Goal: Task Accomplishment & Management: Complete application form

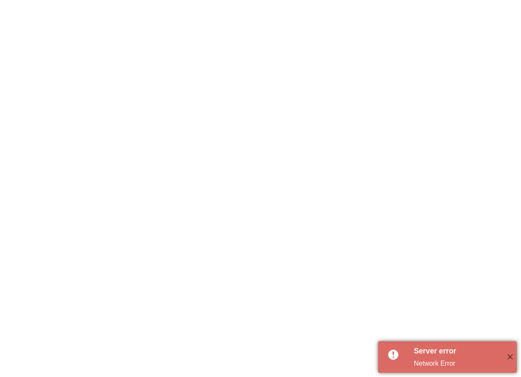
click at [457, 361] on div "Network Error" at bounding box center [457, 364] width 86 height 10
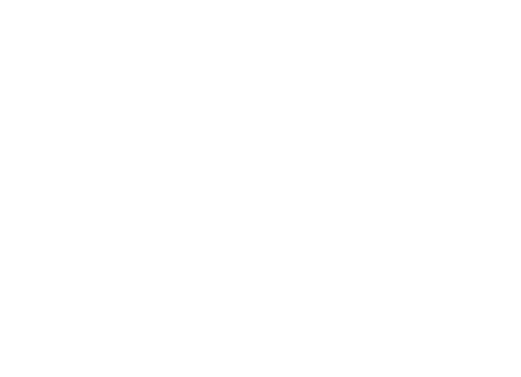
click at [423, 90] on div at bounding box center [260, 188] width 521 height 377
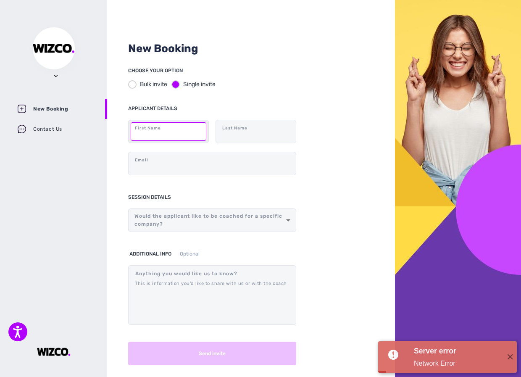
click at [163, 134] on input "text" at bounding box center [169, 131] width 76 height 19
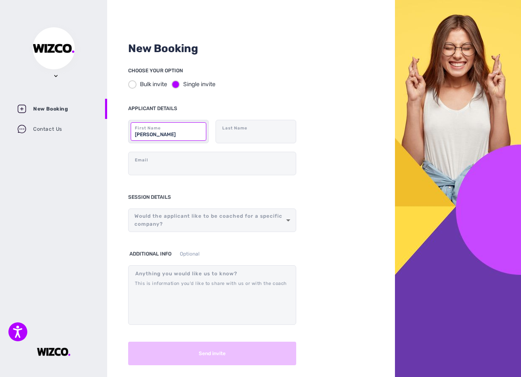
type input "chrystal"
type input "cheung"
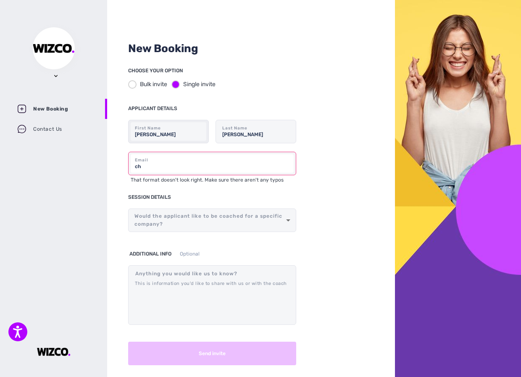
type input "chrystal@ust.hk"
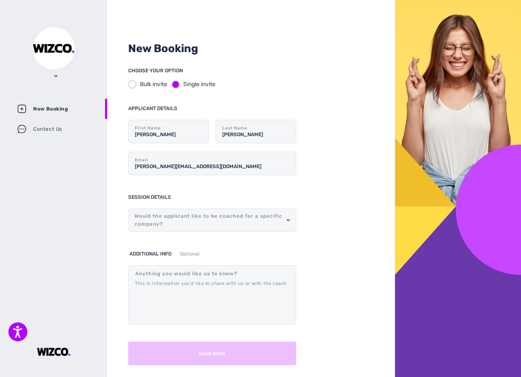
click at [195, 223] on body "Accessibility Screen-Reader Guide, Feedback, and Issue Reporting | New window C…" at bounding box center [260, 188] width 521 height 377
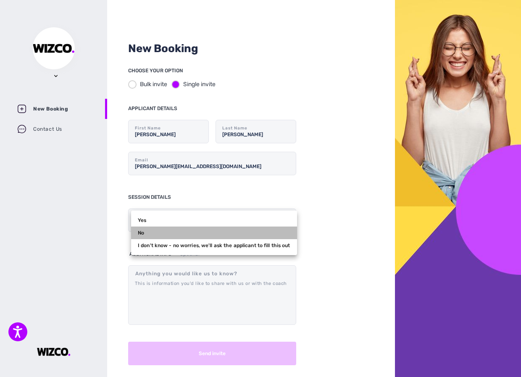
click at [226, 236] on li "No" at bounding box center [214, 233] width 166 height 13
type input "1"
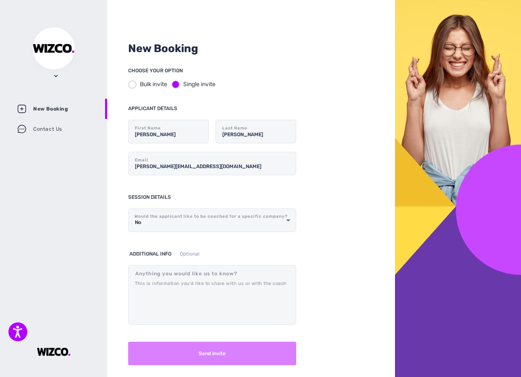
click at [224, 360] on button "Send invite" at bounding box center [212, 354] width 168 height 24
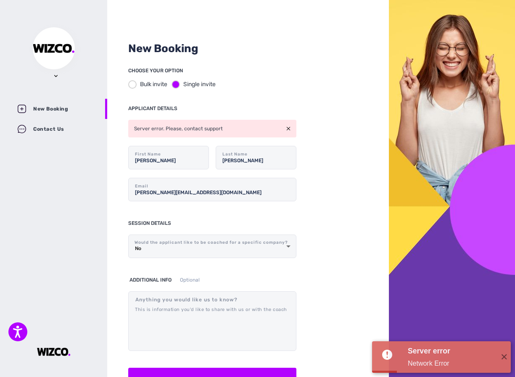
click at [46, 134] on div "Contact Us" at bounding box center [53, 129] width 107 height 20
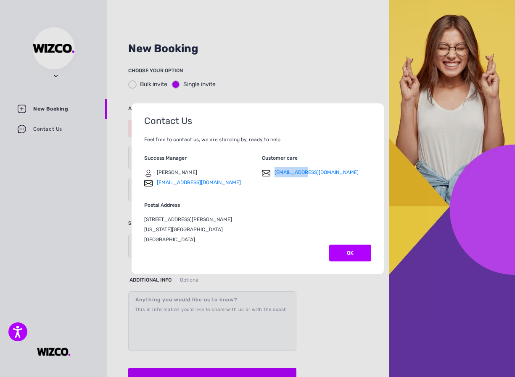
drag, startPoint x: 306, startPoint y: 174, endPoint x: 274, endPoint y: 175, distance: 32.0
click at [274, 175] on div "hi@wizco.io" at bounding box center [316, 172] width 109 height 10
copy link "hi@wizco.io"
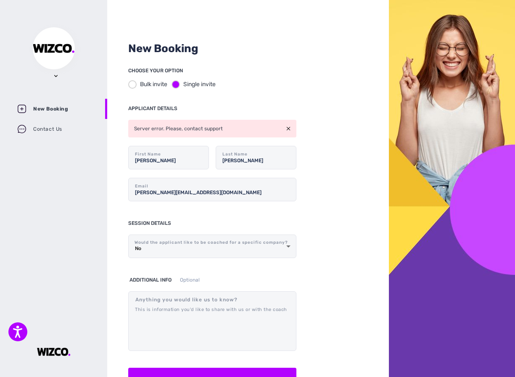
click at [323, 75] on div "New Booking CHOOSE YOUR OPTION Bulk invite Single invite APPLICANT DETAILS Serv…" at bounding box center [248, 188] width 282 height 377
click at [66, 127] on div "Contact Us" at bounding box center [53, 129] width 107 height 20
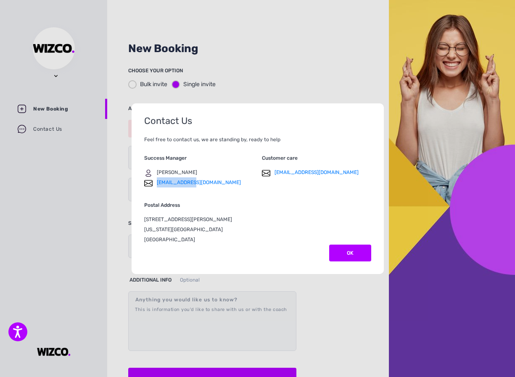
drag, startPoint x: 196, startPoint y: 185, endPoint x: 156, endPoint y: 185, distance: 40.4
click at [156, 185] on div "amir@wizco.io" at bounding box center [198, 182] width 109 height 10
copy link "amir@wizco.io"
click at [364, 174] on div "hi@wizco.io" at bounding box center [316, 172] width 109 height 10
drag, startPoint x: 318, startPoint y: 171, endPoint x: 275, endPoint y: 173, distance: 43.4
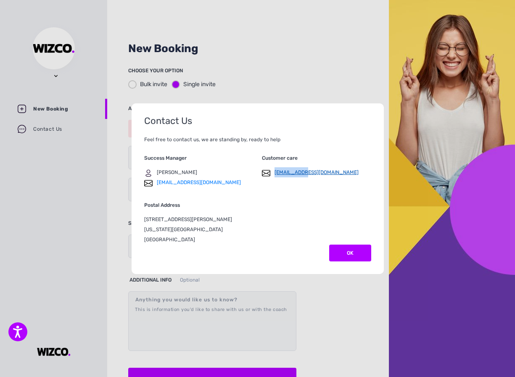
click at [275, 173] on div "hi@wizco.io" at bounding box center [316, 172] width 109 height 10
copy link "hi@wizco.io"
drag, startPoint x: 296, startPoint y: 43, endPoint x: 289, endPoint y: 66, distance: 23.4
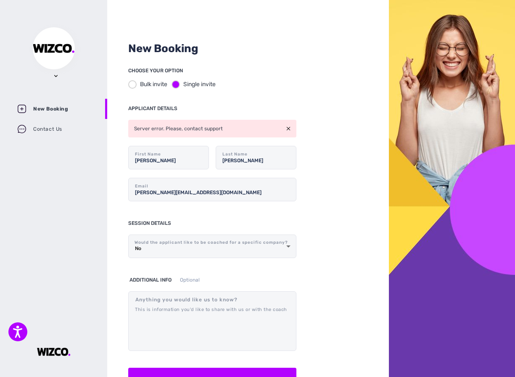
click at [293, 129] on div "Server error. Please, contact support" at bounding box center [212, 129] width 168 height 18
click at [291, 128] on div "Server error. Please, contact support" at bounding box center [212, 129] width 168 height 18
click at [289, 127] on img at bounding box center [288, 129] width 4 height 4
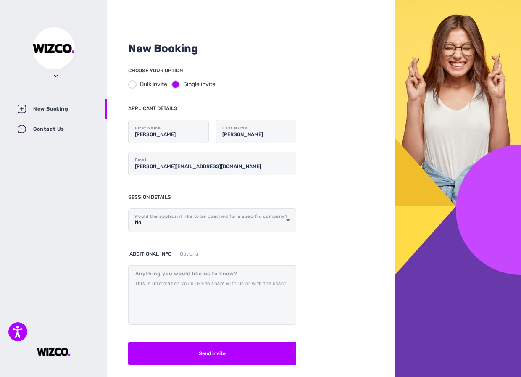
click at [54, 131] on div "Contact Us" at bounding box center [53, 129] width 107 height 20
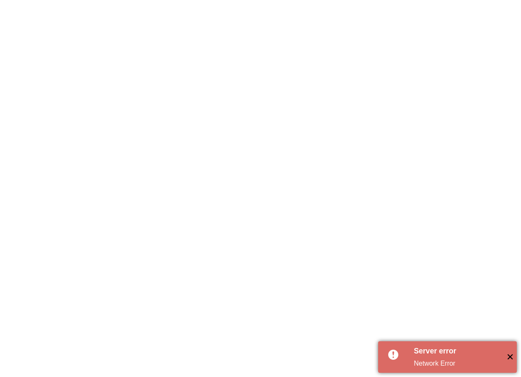
click at [511, 355] on span "✕" at bounding box center [510, 357] width 14 height 14
